Goal: Find specific page/section: Find specific page/section

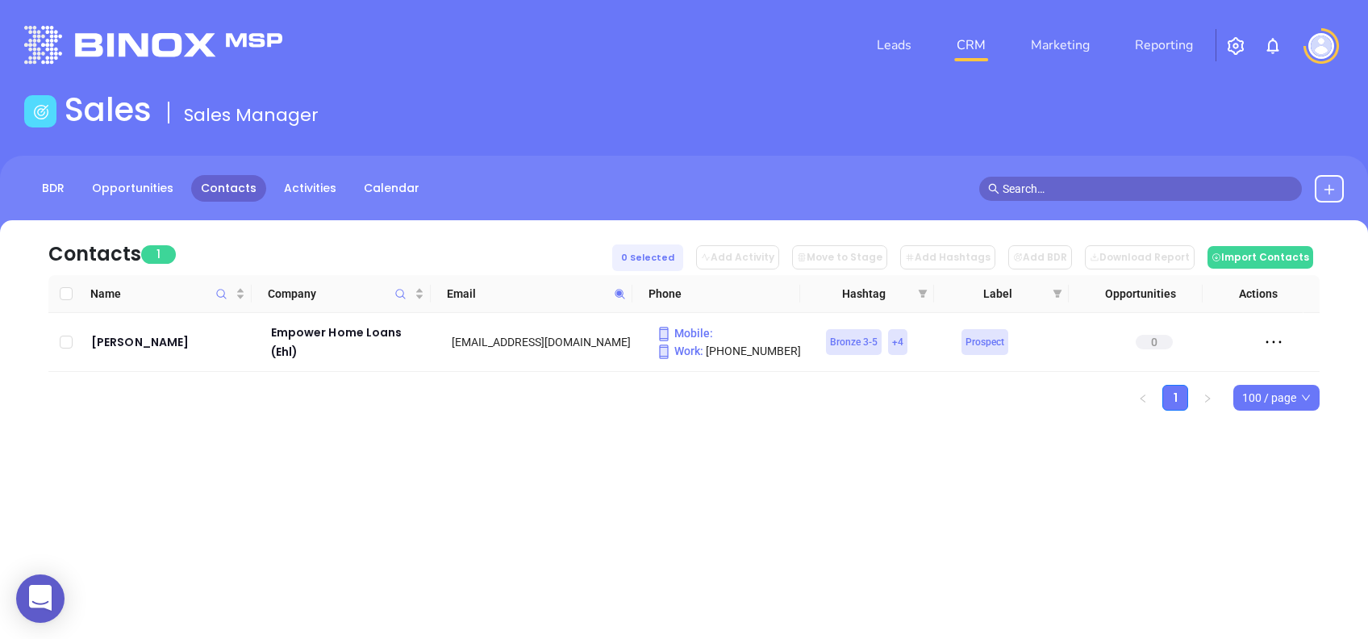
click at [626, 296] on span at bounding box center [620, 293] width 19 height 24
paste input "robyothemortgagepro"
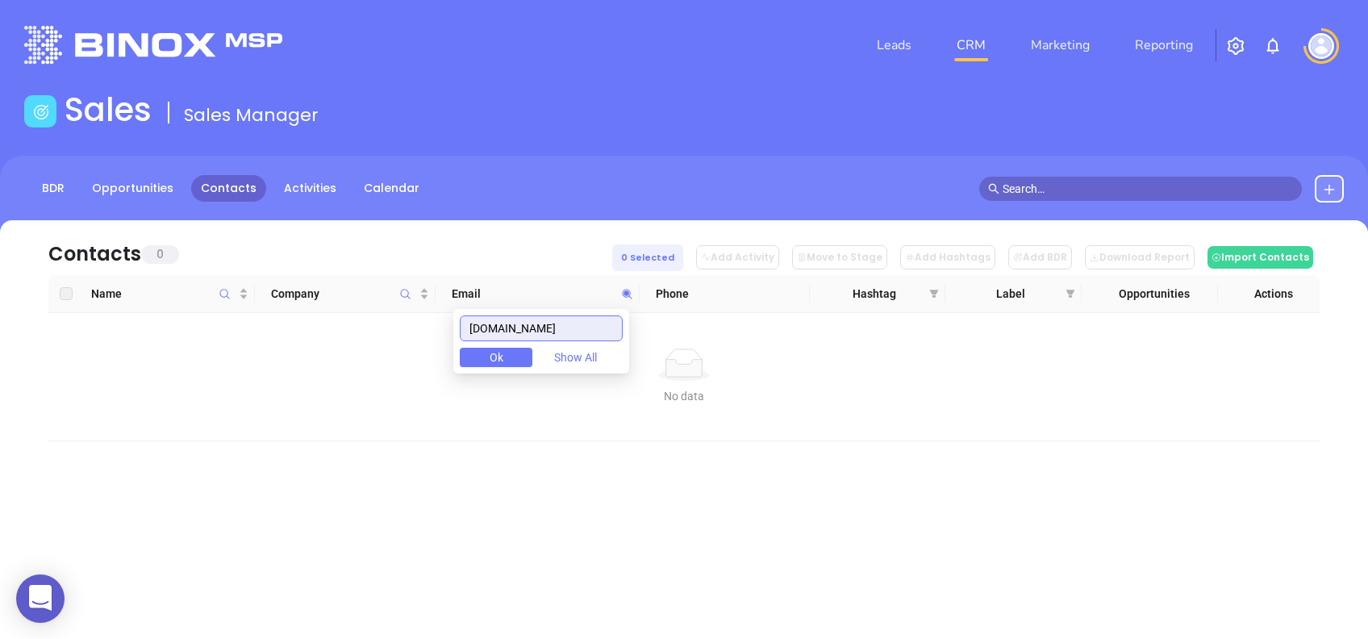
type input "[DOMAIN_NAME]"
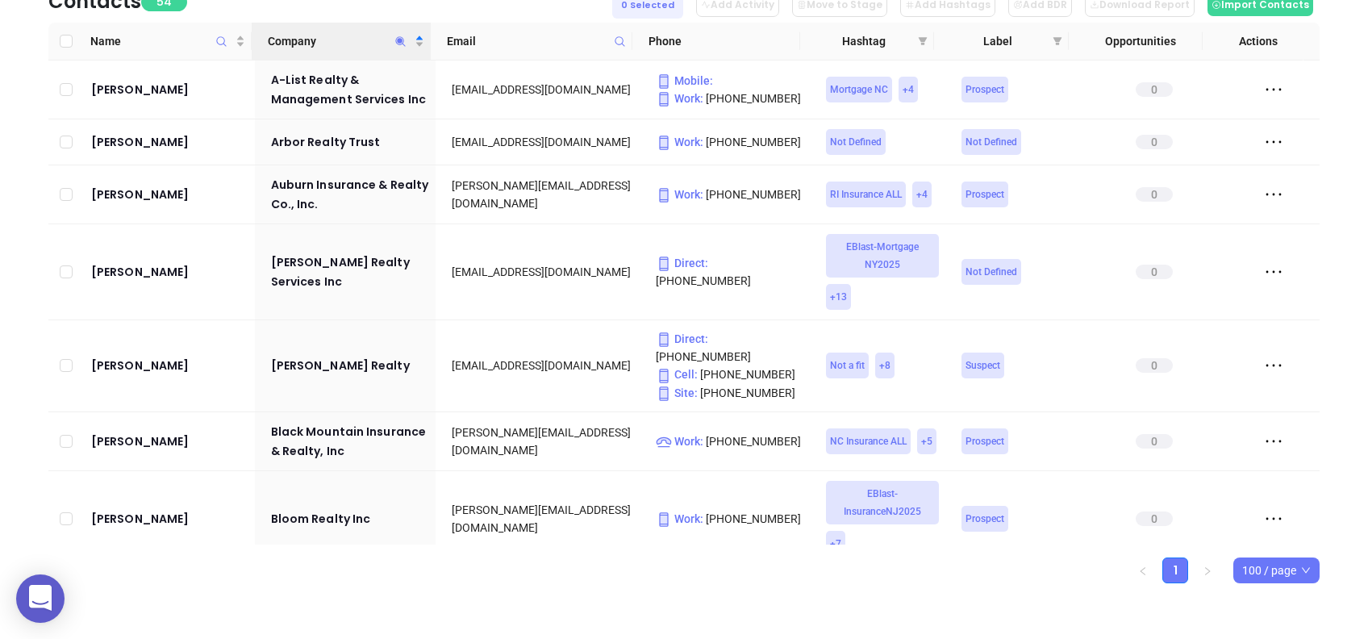
scroll to position [1828, 0]
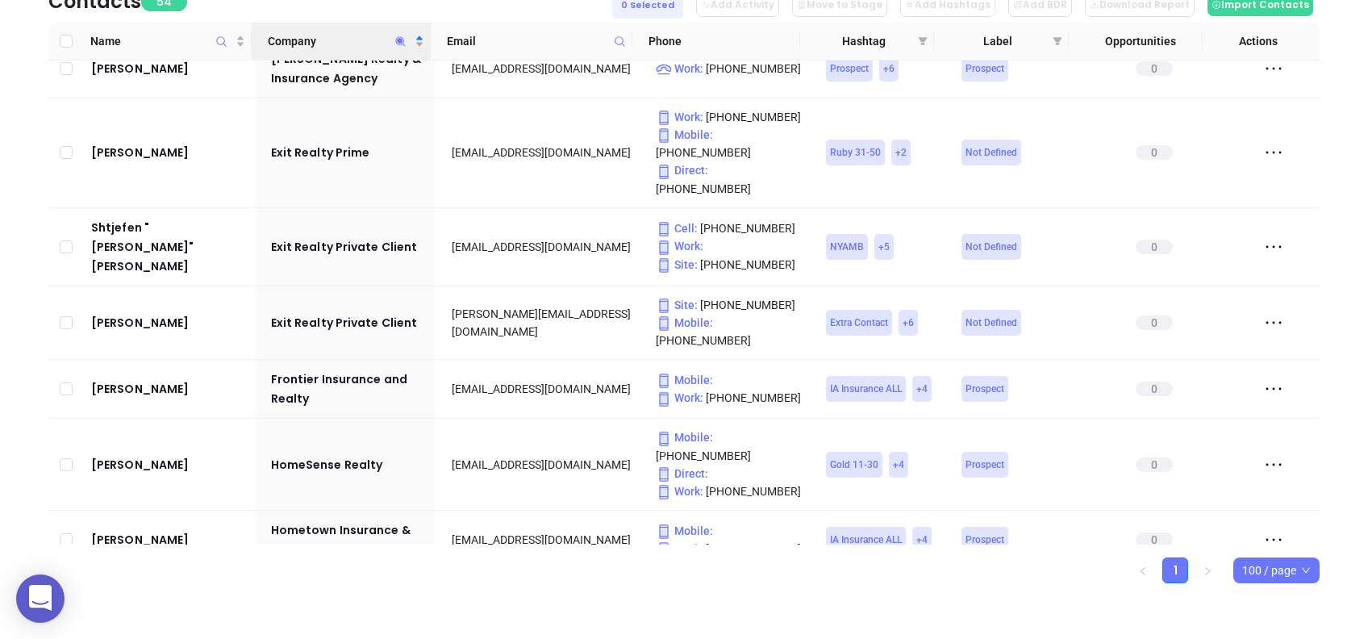
click at [395, 40] on icon "Company" at bounding box center [400, 41] width 12 height 12
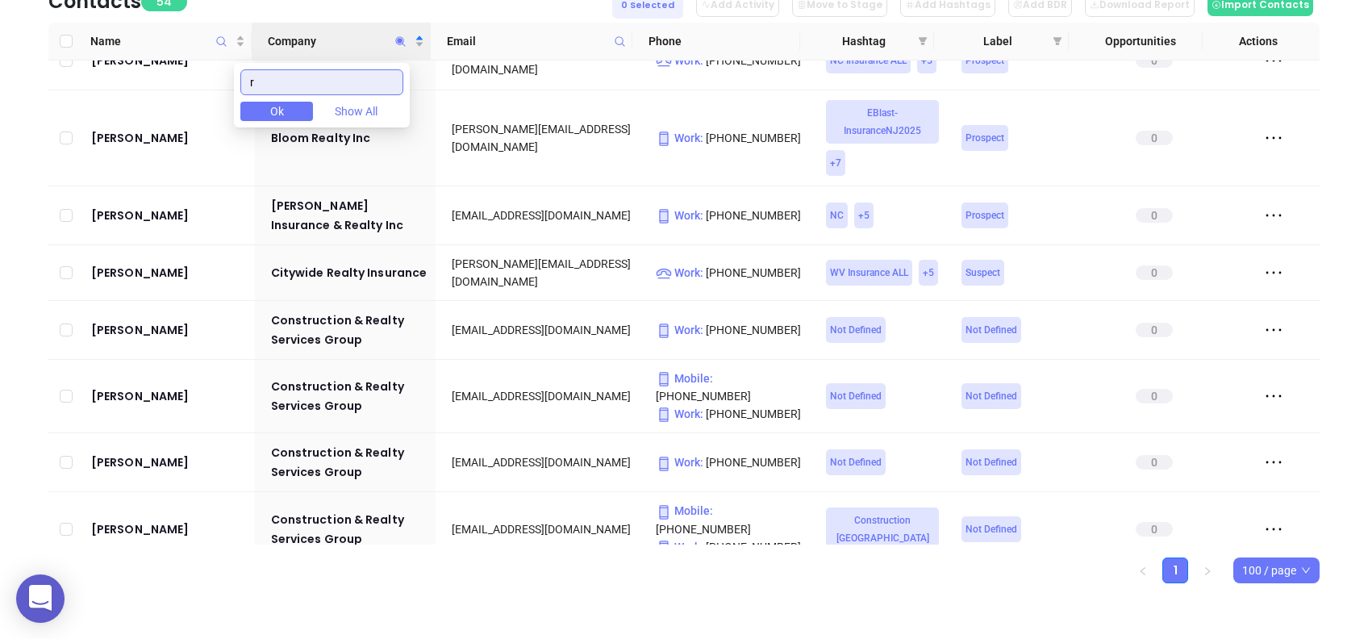
scroll to position [0, 0]
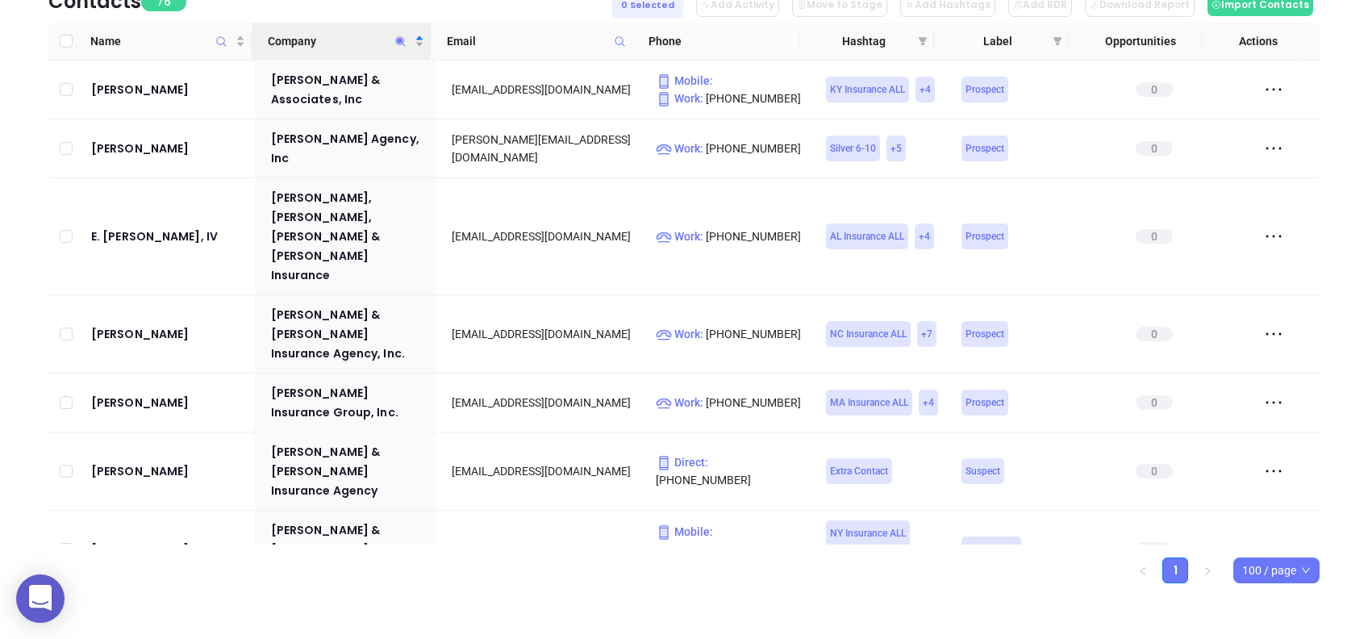
click at [0, 110] on html "0 Leads CRM Marketing Reporting Financial Leads Leads Sales Sales Manager BDR O…" at bounding box center [684, 67] width 1368 height 639
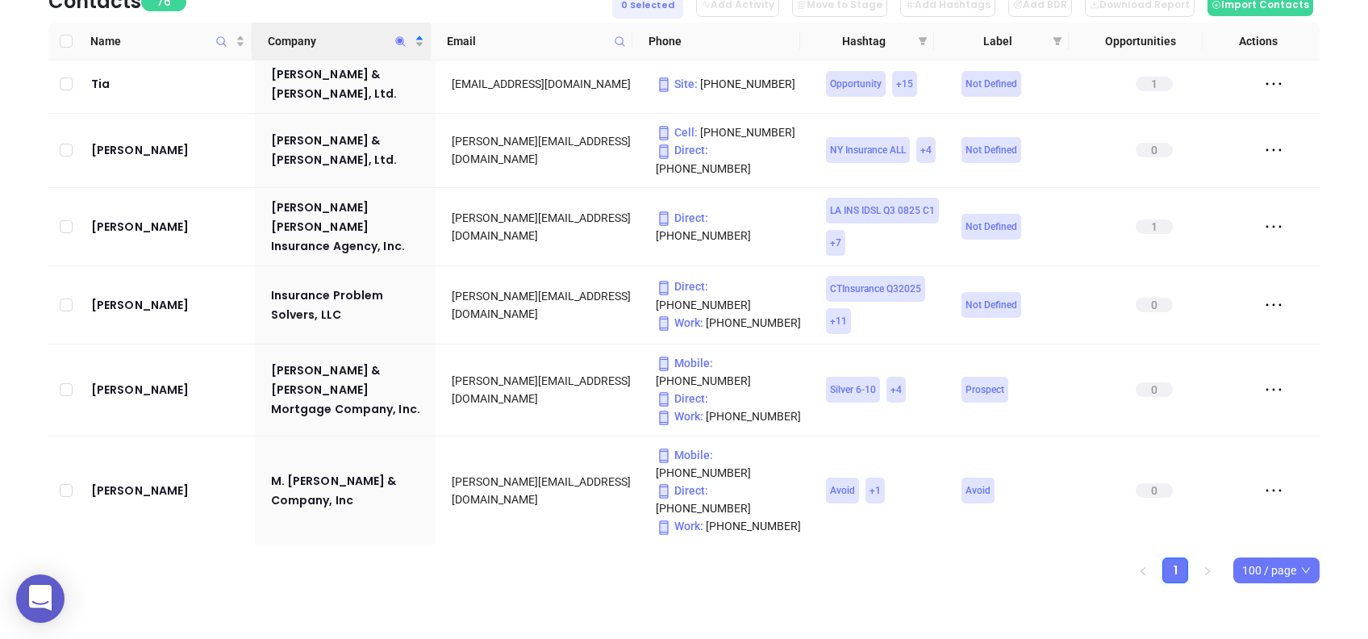
scroll to position [1159, 0]
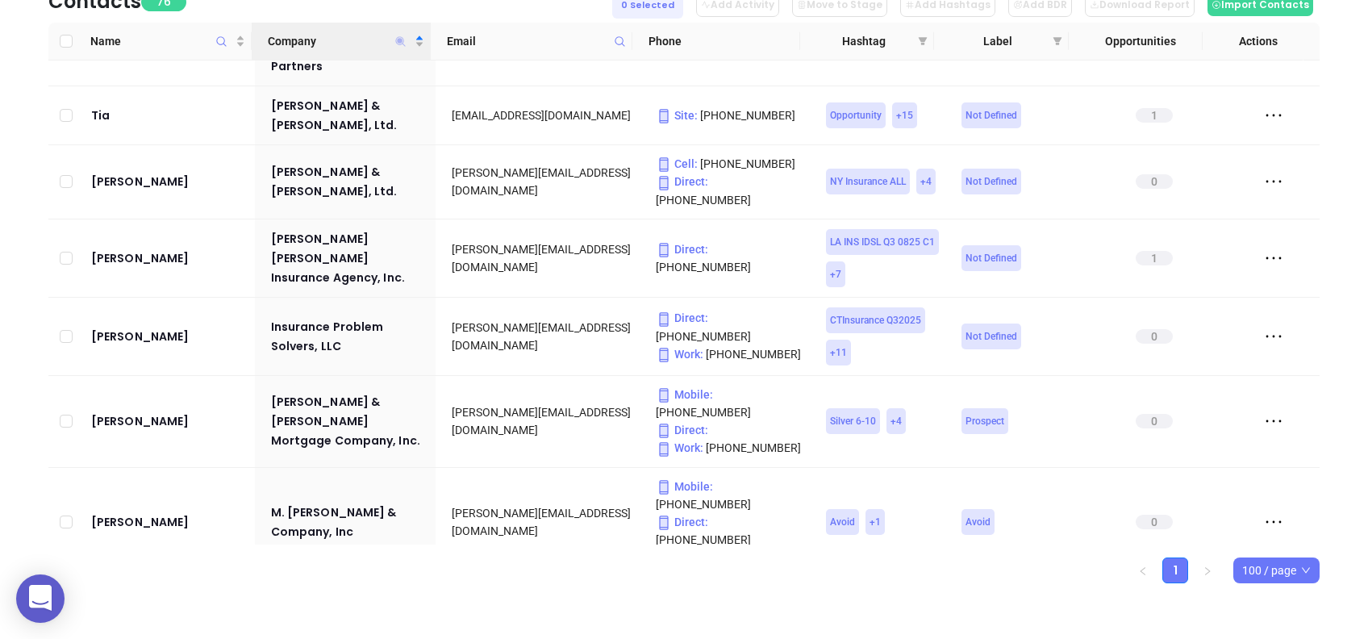
click at [399, 39] on icon "Company" at bounding box center [400, 41] width 12 height 12
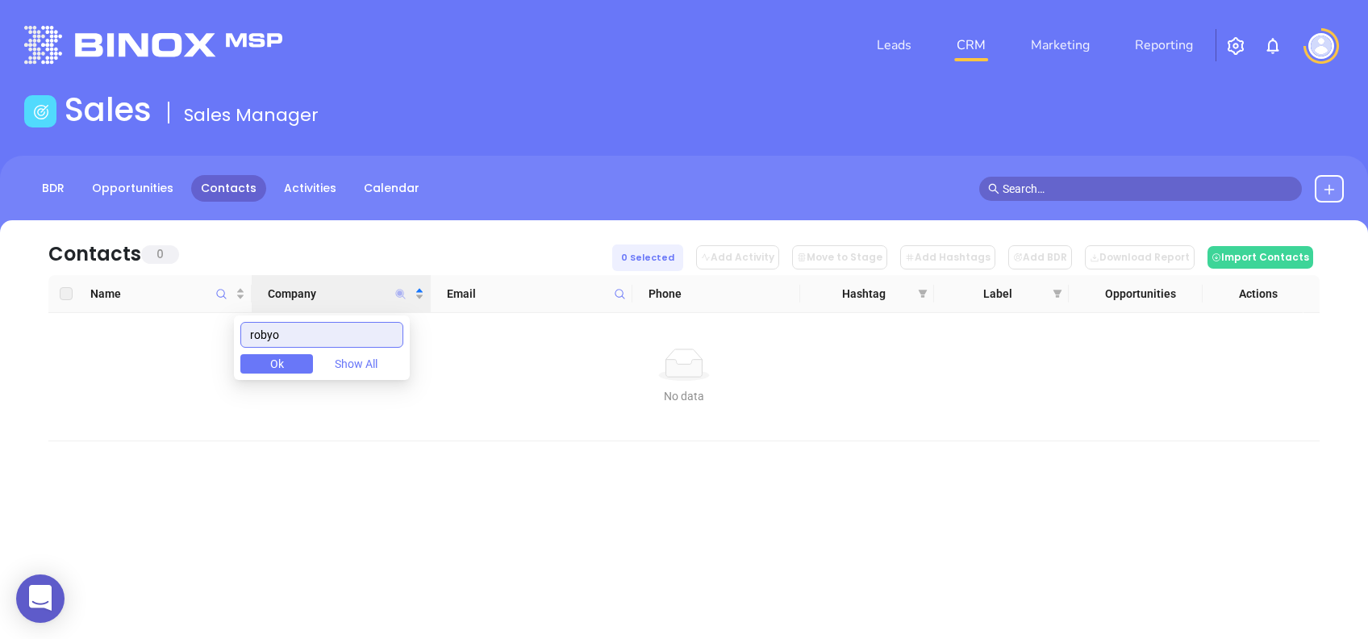
scroll to position [0, 0]
type input "robyo"
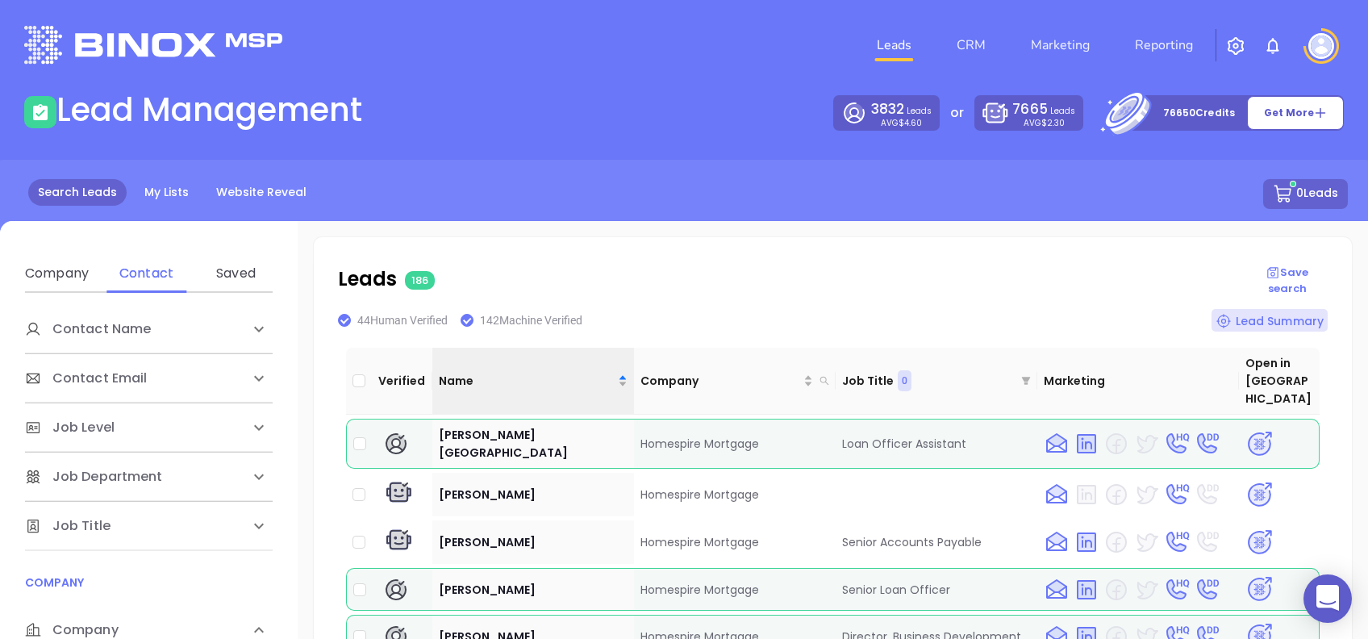
scroll to position [6234, 0]
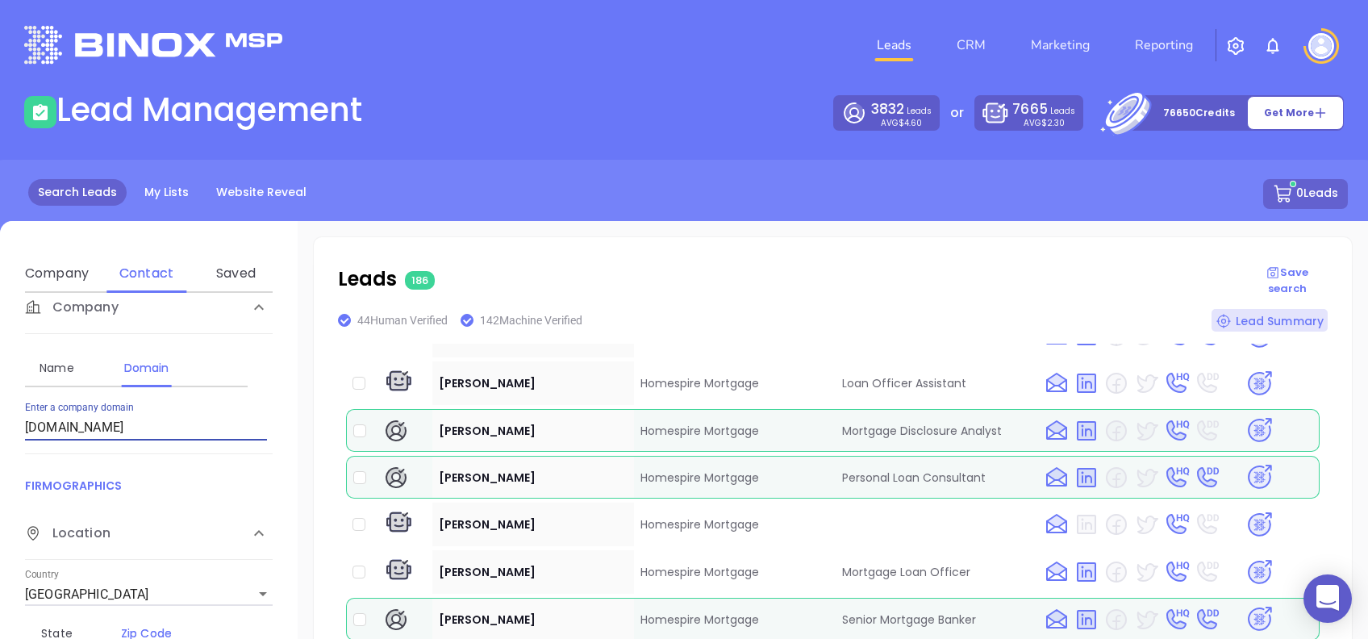
drag, startPoint x: 132, startPoint y: 437, endPoint x: -5, endPoint y: 436, distance: 137.1
click at [0, 436] on html "0 Leads CRM Marketing Reporting Financial Leads Leads Lead Management 3832 Lead…" at bounding box center [684, 319] width 1368 height 639
paste input "robyothemortgagepro"
type input "robyothemortgagepro.com"
